Goal: Information Seeking & Learning: Learn about a topic

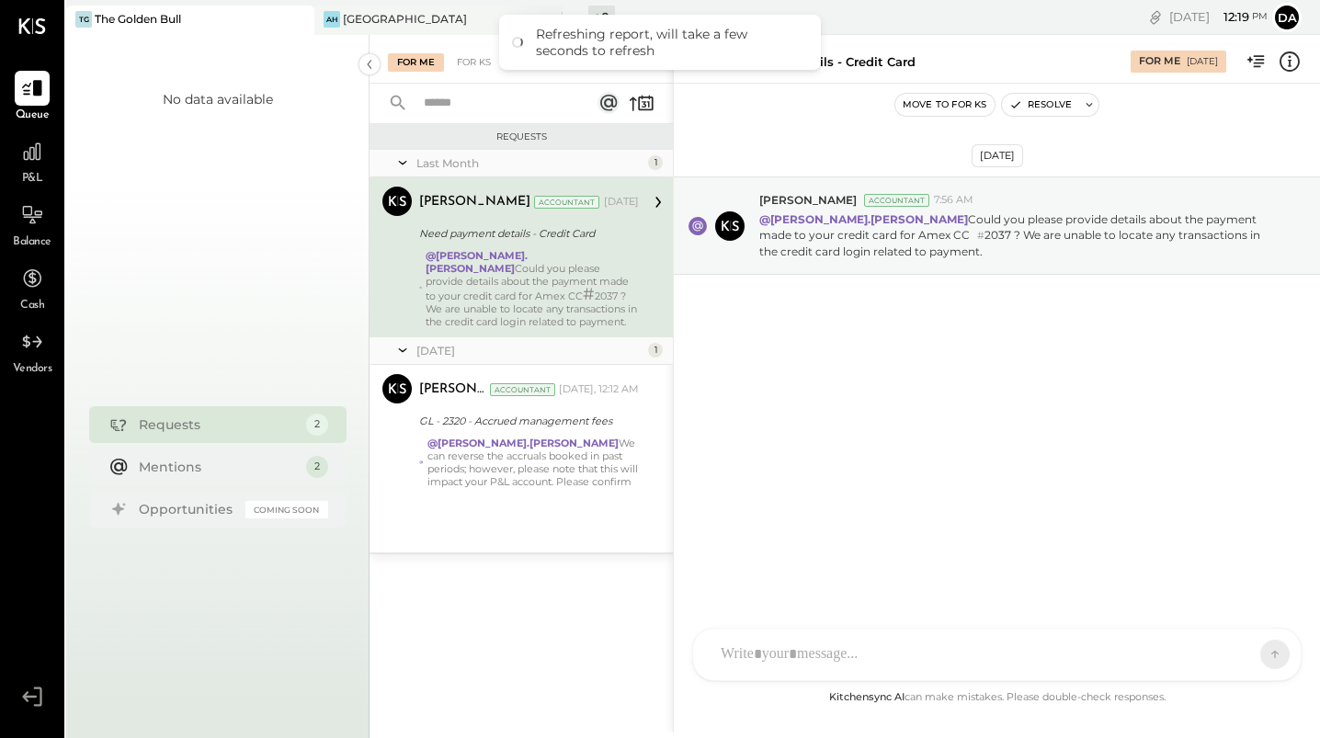
click at [376, 20] on div "[GEOGRAPHIC_DATA]" at bounding box center [405, 19] width 124 height 16
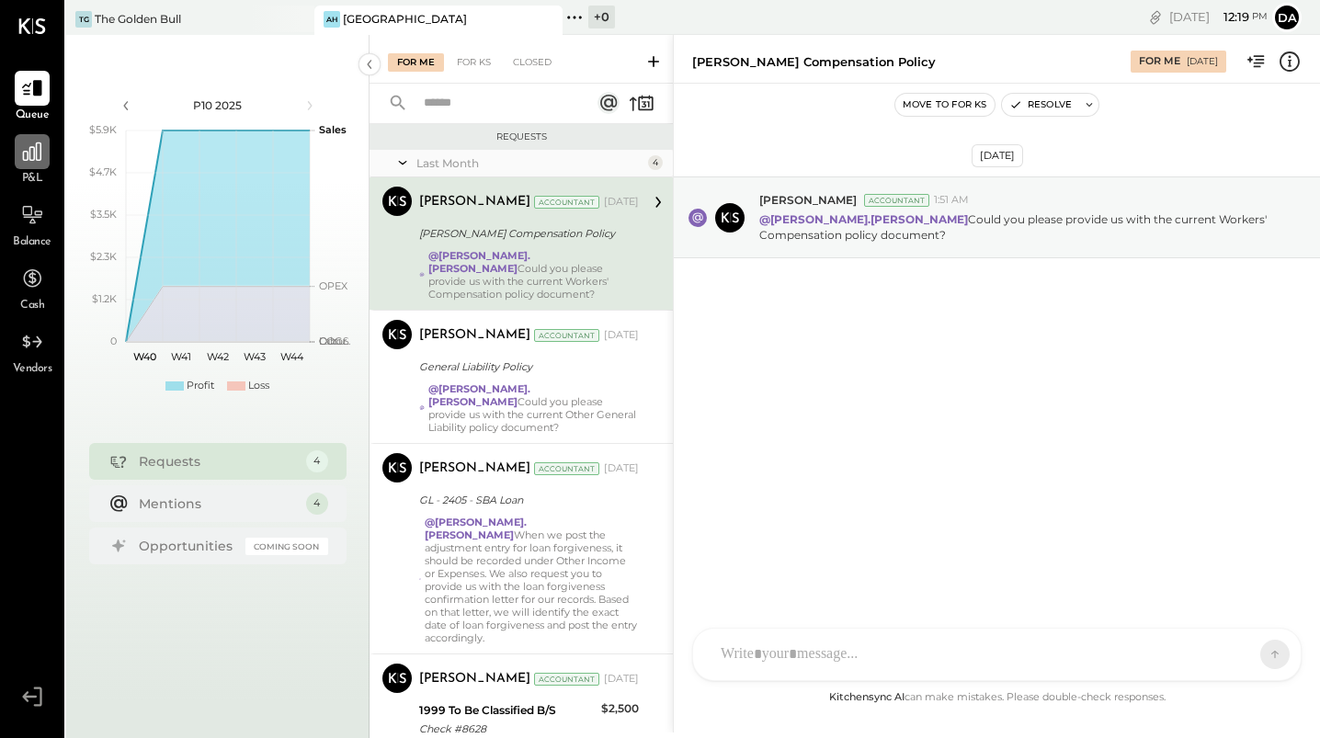
click at [40, 157] on icon at bounding box center [32, 152] width 24 height 24
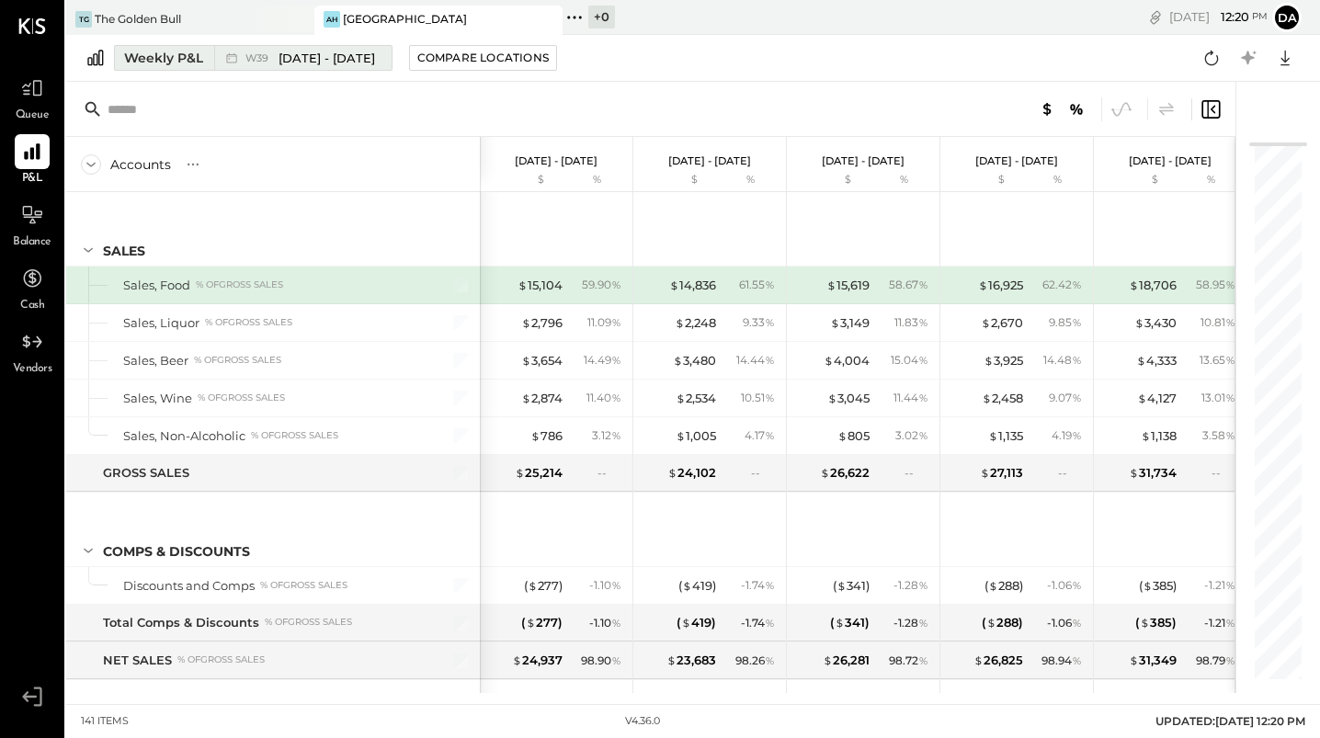
click at [145, 50] on div "Weekly P&L" at bounding box center [163, 58] width 79 height 18
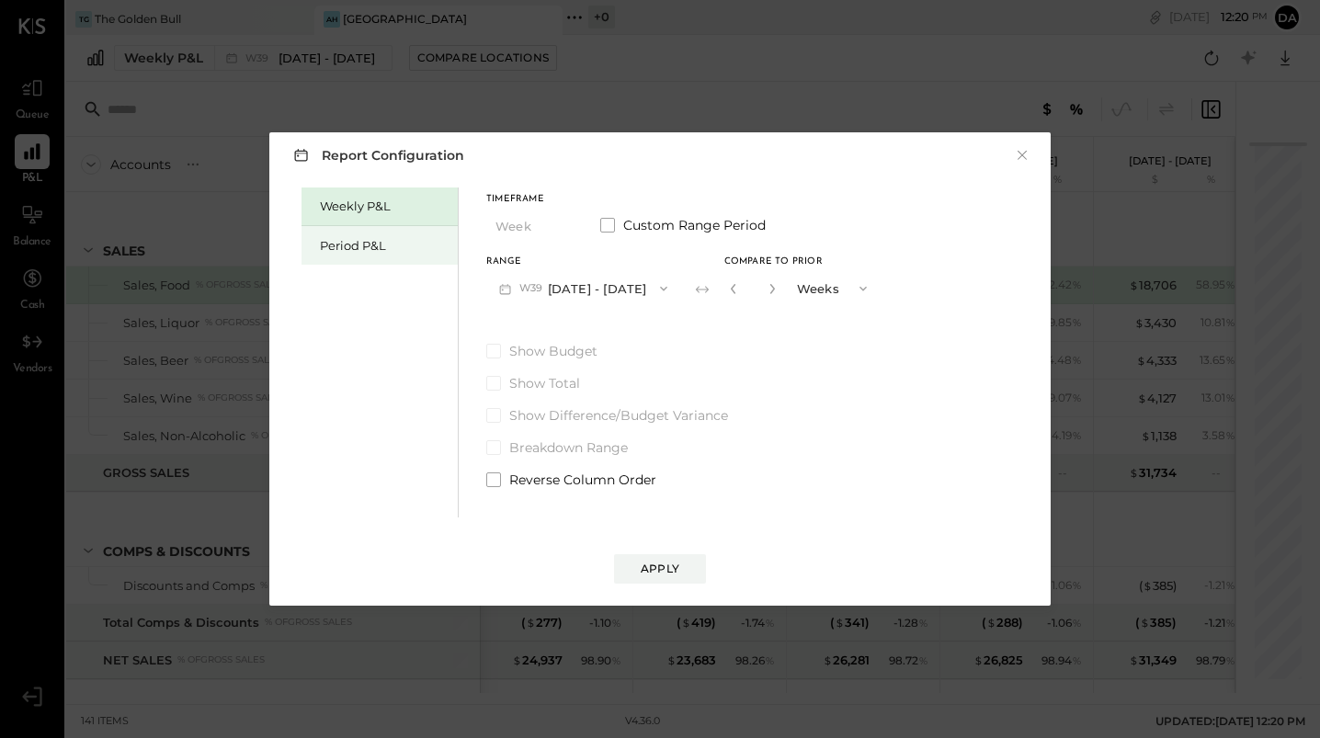
click at [337, 242] on div "Period P&L" at bounding box center [384, 245] width 129 height 17
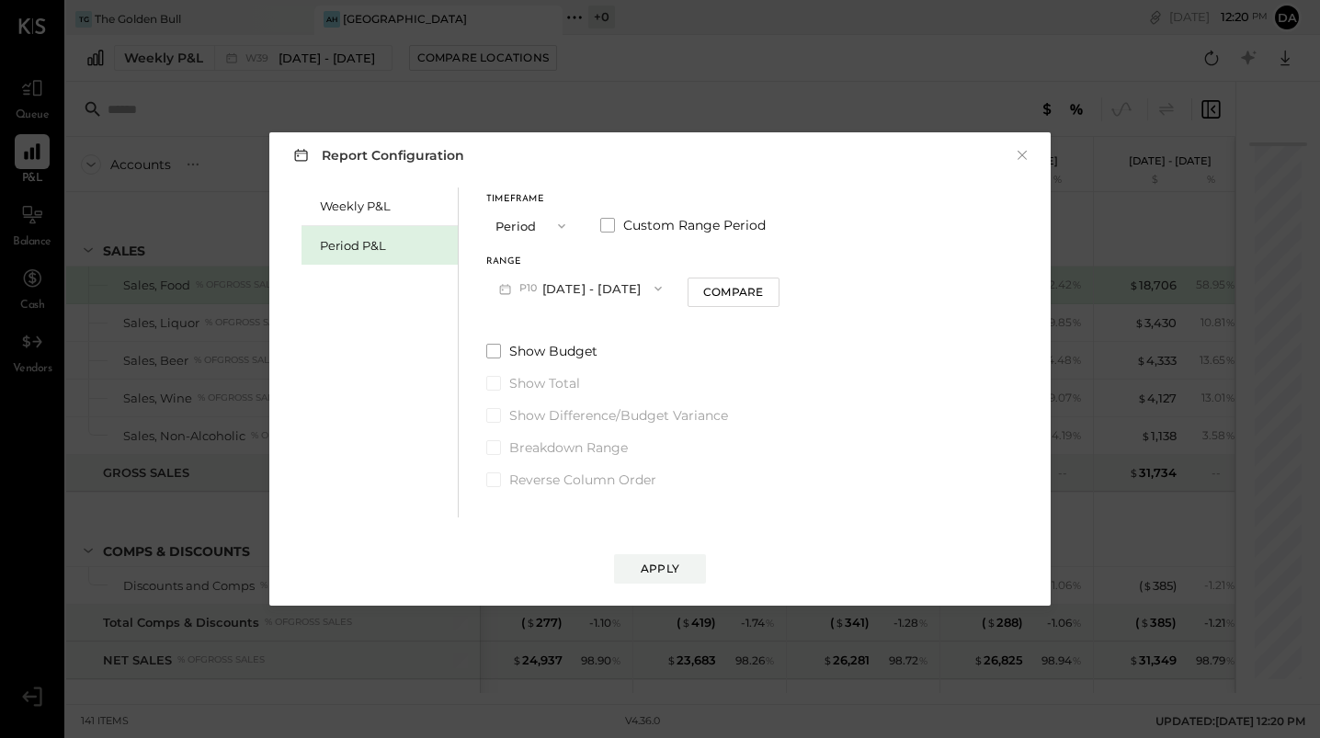
click at [578, 287] on button "P10 [DATE] - [DATE]" at bounding box center [580, 288] width 188 height 34
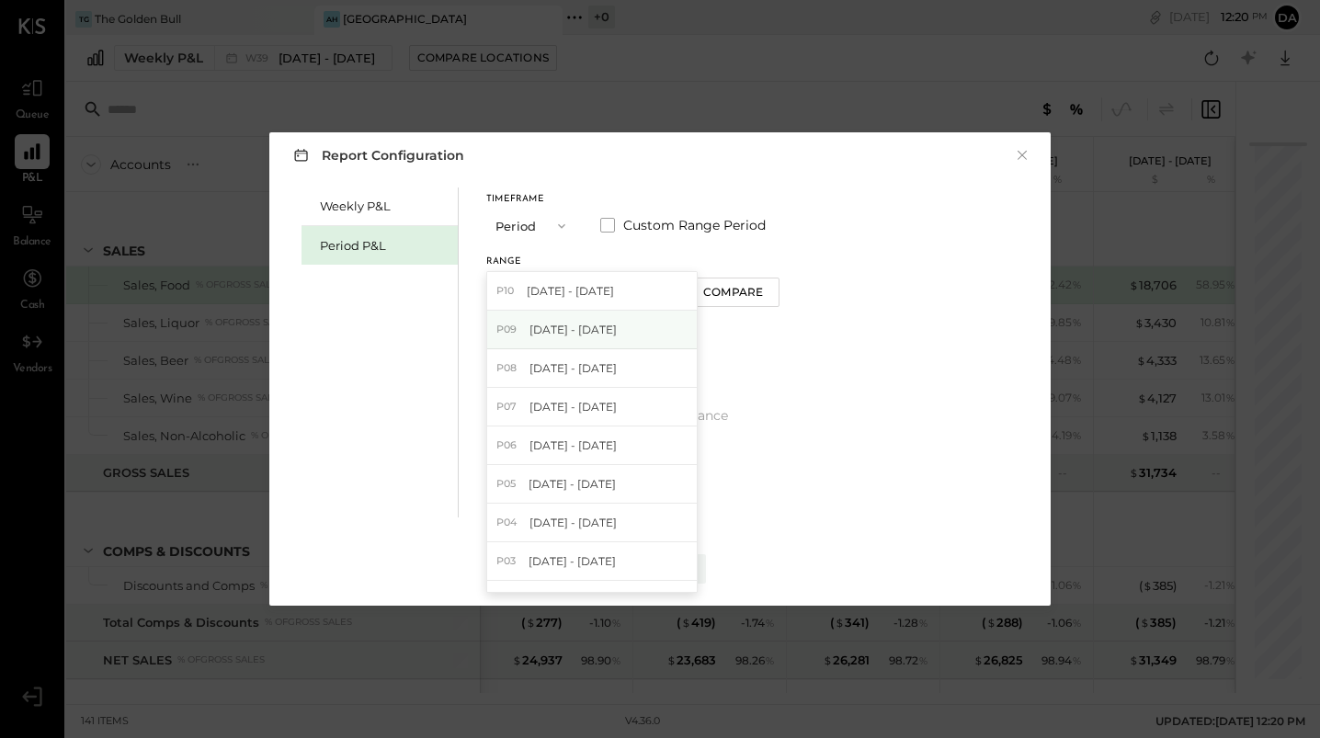
click at [563, 323] on span "[DATE] - [DATE]" at bounding box center [572, 330] width 87 height 16
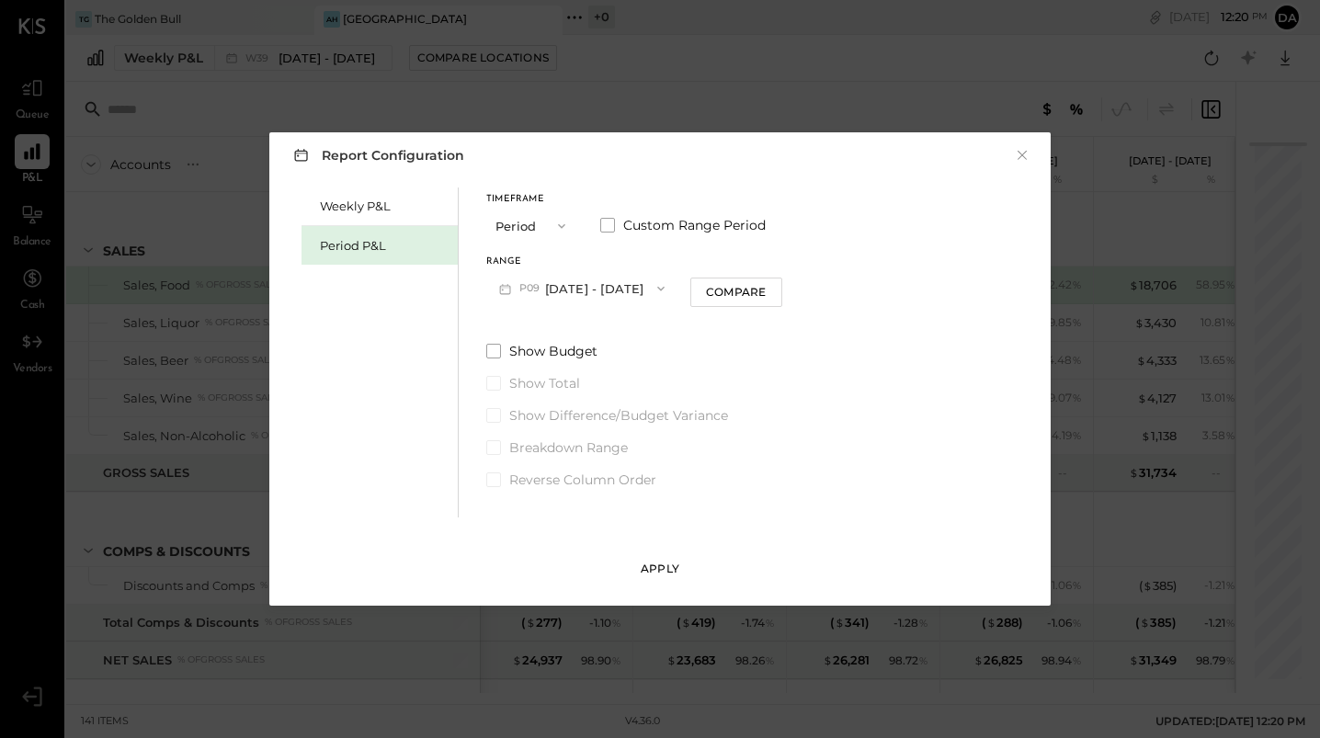
click at [658, 563] on div "Apply" at bounding box center [660, 569] width 39 height 16
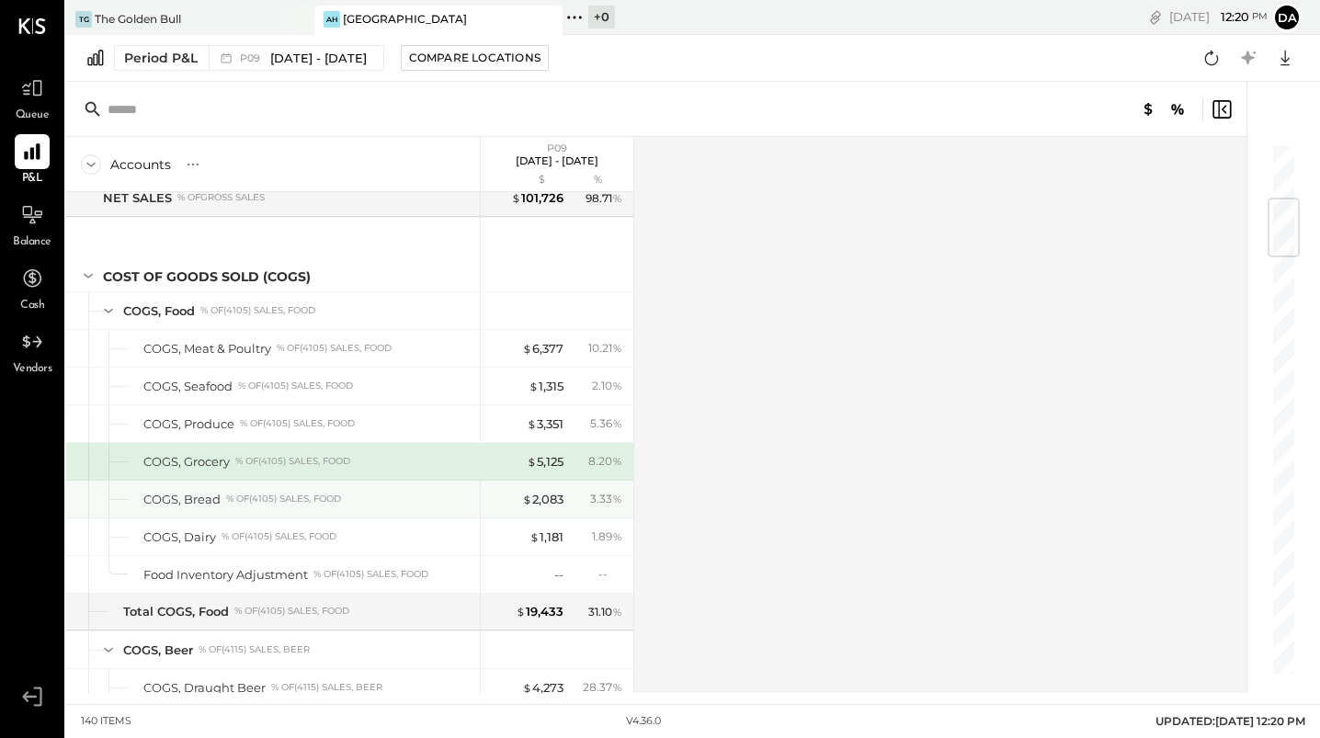
scroll to position [500, 0]
